Goal: Check status

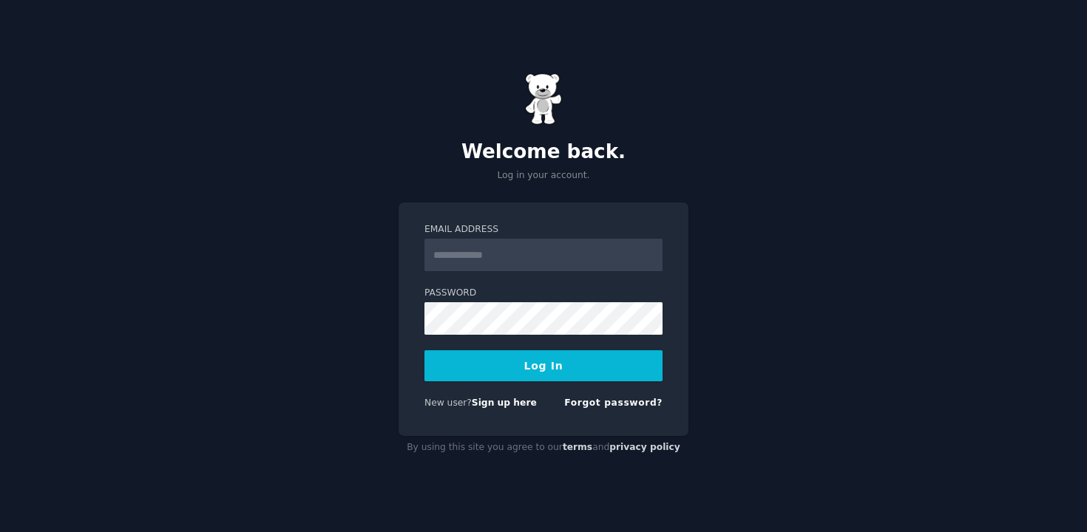
type input "**********"
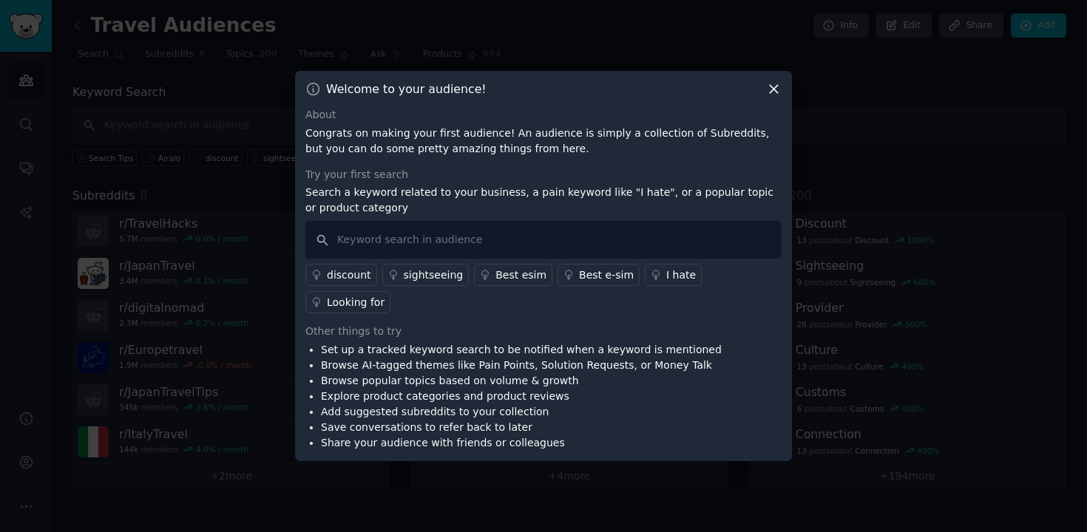
click at [776, 94] on icon at bounding box center [774, 90] width 8 height 8
